Goal: Information Seeking & Learning: Understand process/instructions

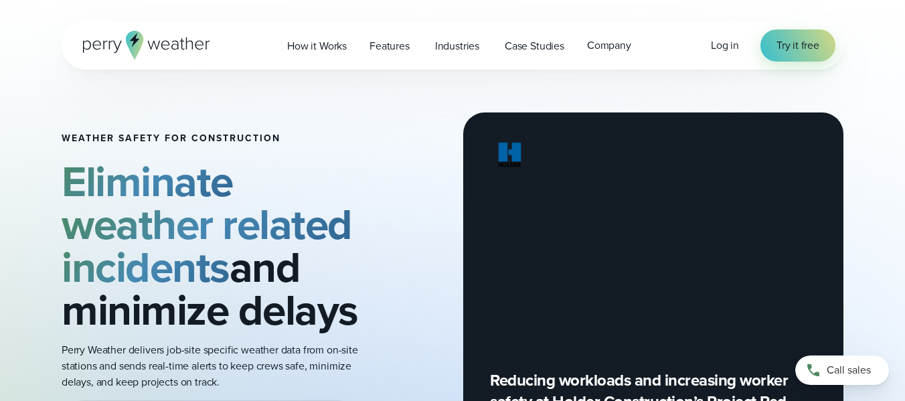
scroll to position [527, 0]
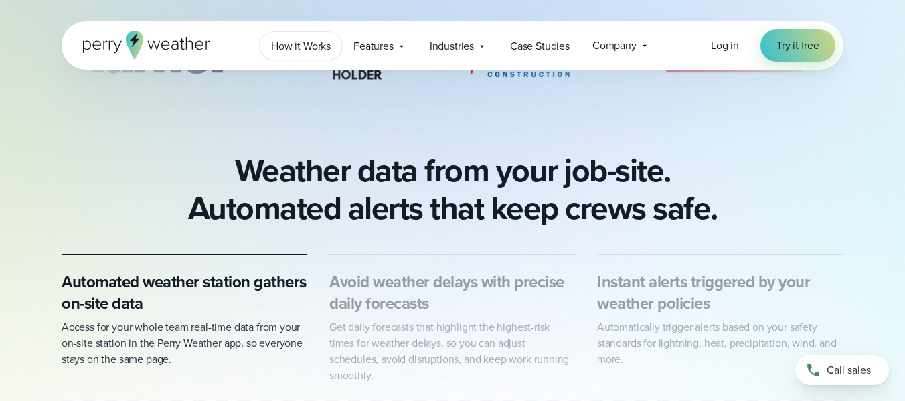
click at [312, 50] on span "How it Works" at bounding box center [301, 46] width 60 height 16
